Goal: Task Accomplishment & Management: Manage account settings

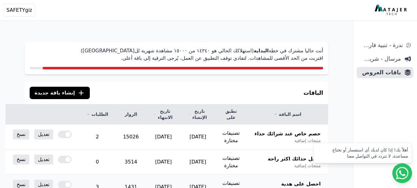
scroll to position [62, 0]
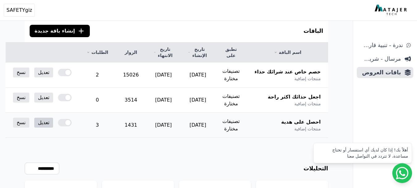
click at [53, 125] on link "تعديل" at bounding box center [43, 122] width 19 height 10
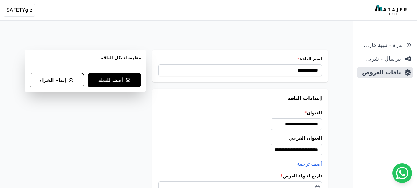
select select "*********"
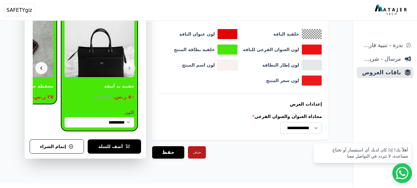
scroll to position [651, 0]
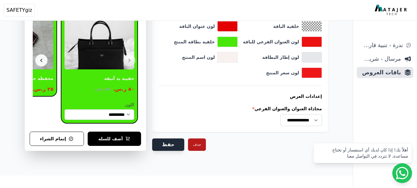
click at [170, 143] on button "حفظ" at bounding box center [168, 144] width 32 height 12
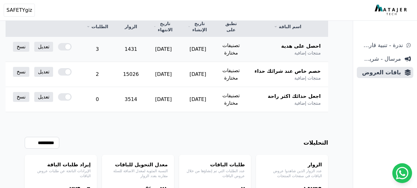
scroll to position [93, 0]
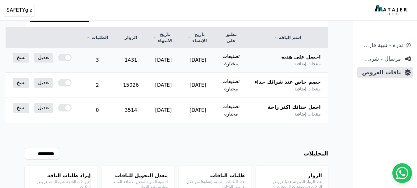
click at [72, 57] on div at bounding box center [65, 57] width 14 height 7
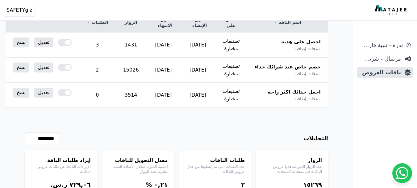
scroll to position [93, 0]
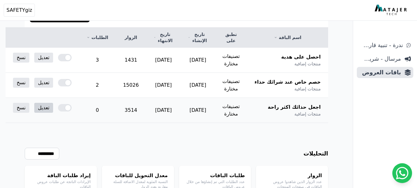
click at [53, 108] on link "تعديل" at bounding box center [43, 108] width 19 height 10
click at [53, 82] on link "تعديل" at bounding box center [43, 83] width 19 height 10
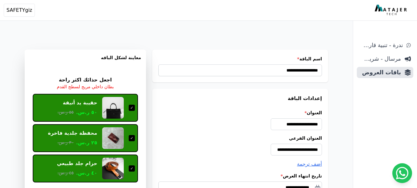
select select "*********"
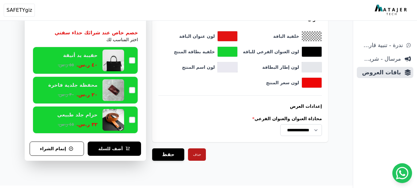
scroll to position [767, 0]
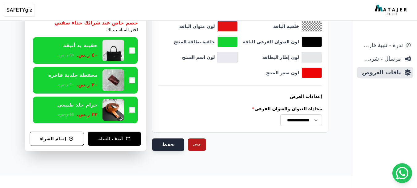
click at [173, 145] on button "حفظ" at bounding box center [168, 144] width 32 height 12
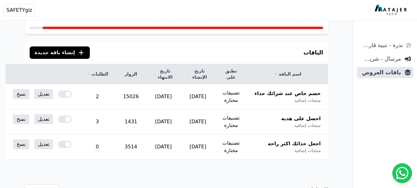
scroll to position [62, 0]
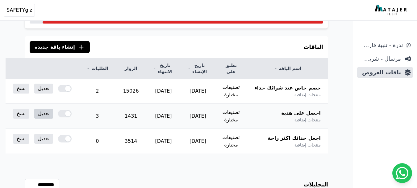
click at [53, 112] on link "تعديل" at bounding box center [43, 113] width 19 height 10
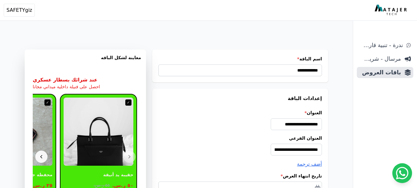
select select "*********"
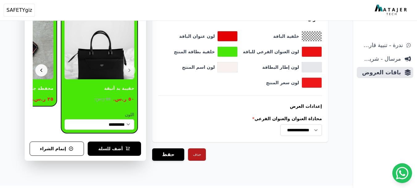
scroll to position [651, 0]
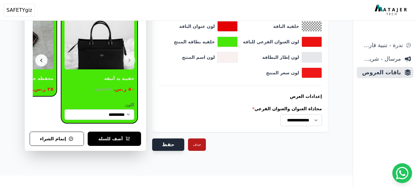
click at [170, 144] on button "حفظ" at bounding box center [168, 144] width 32 height 12
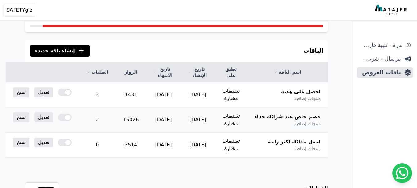
scroll to position [62, 0]
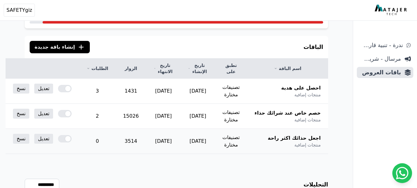
click at [72, 139] on div at bounding box center [65, 138] width 14 height 7
